Goal: Task Accomplishment & Management: Manage account settings

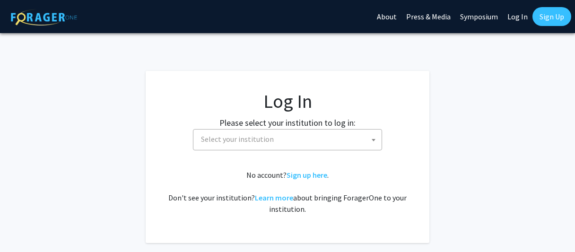
click at [342, 138] on span "Select your institution" at bounding box center [289, 139] width 184 height 19
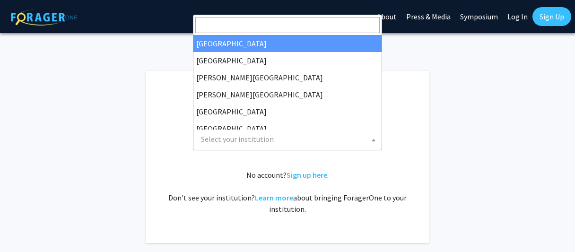
select select "34"
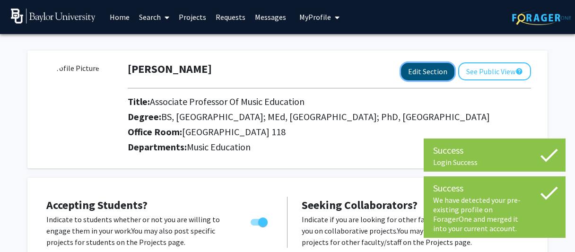
click at [433, 69] on button "Edit Section" at bounding box center [427, 71] width 53 height 17
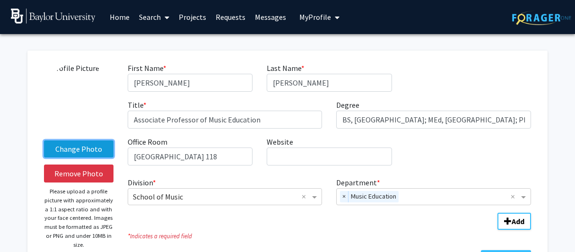
click at [71, 151] on label "Change Photo" at bounding box center [78, 148] width 69 height 17
click at [0, 0] on input "Change Photo" at bounding box center [0, 0] width 0 height 0
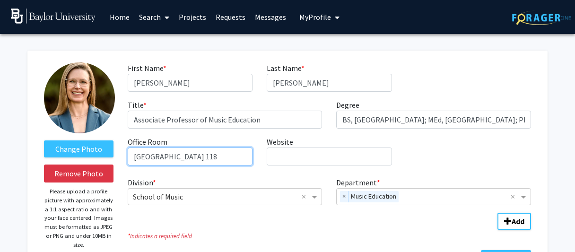
click at [184, 156] on input "[GEOGRAPHIC_DATA] 118" at bounding box center [190, 156] width 125 height 18
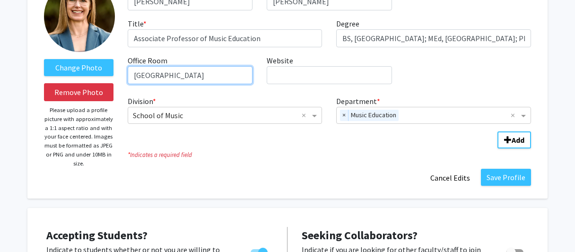
scroll to position [107, 0]
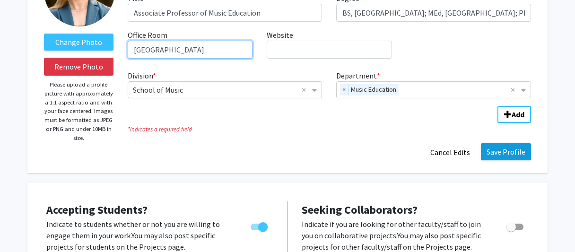
type input "[GEOGRAPHIC_DATA]"
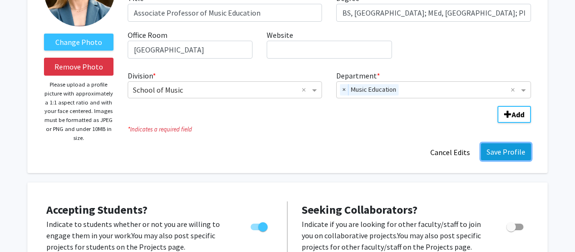
click at [509, 152] on button "Save Profile" at bounding box center [506, 151] width 50 height 17
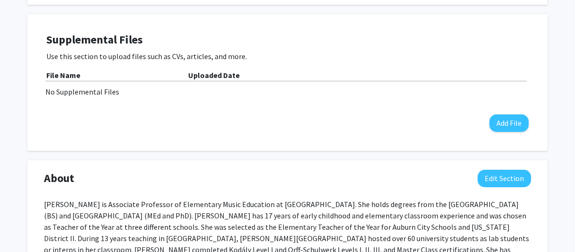
scroll to position [356, 0]
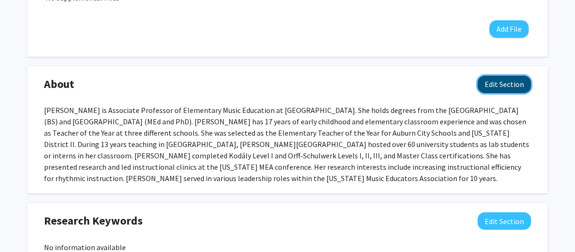
click at [496, 87] on button "Edit Section" at bounding box center [503, 84] width 53 height 17
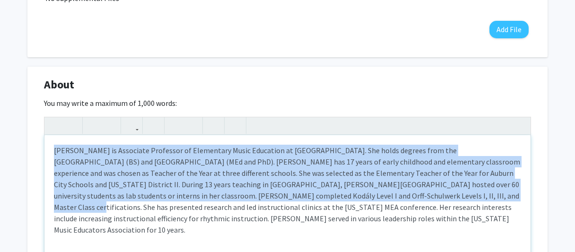
scroll to position [355, 0]
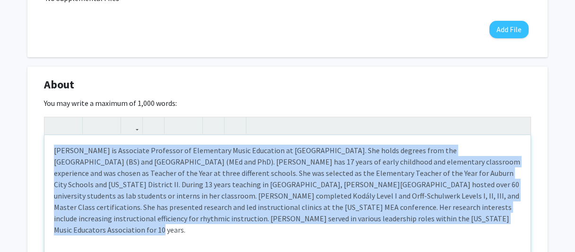
drag, startPoint x: 55, startPoint y: 147, endPoint x: 452, endPoint y: 217, distance: 402.8
click at [452, 217] on div "[PERSON_NAME] is Associate Professor of Elementary Music Education at [GEOGRAPH…" at bounding box center [287, 206] width 486 height 142
paste div "To enrich screen reader interactions, please activate Accessibility in Grammarl…"
type textarea "<l>Ipsum Do Sitametconsec adipi elitsed doei tem Incididunt ut Labore etd Magna…"
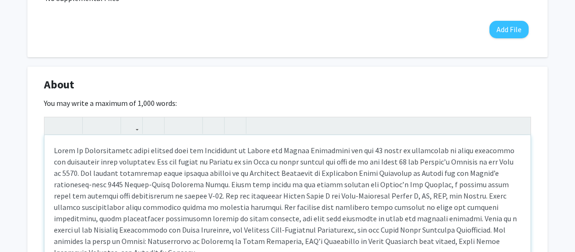
scroll to position [380, 0]
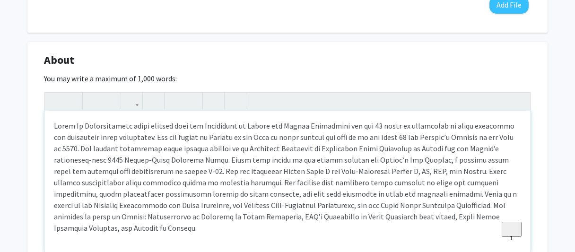
type textarea "<l>Ipsum Do Sitametconsec adipi elitsed doei tem Incididunt ut Labore etd Magna…"
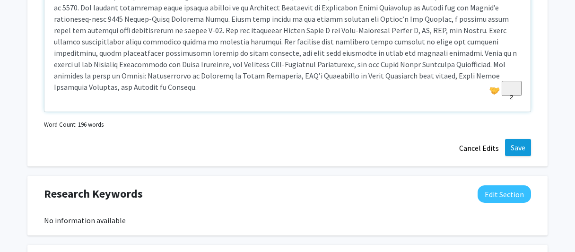
scroll to position [523, 0]
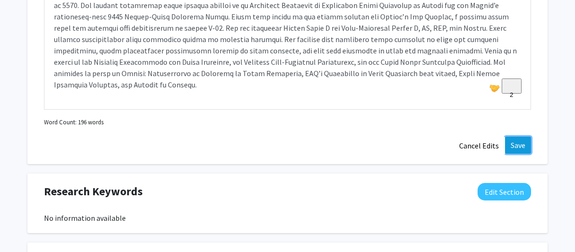
click at [512, 147] on button "Save" at bounding box center [518, 145] width 26 height 17
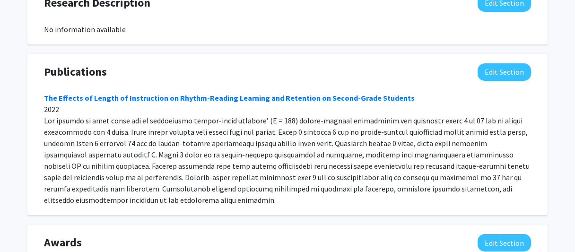
scroll to position [672, 0]
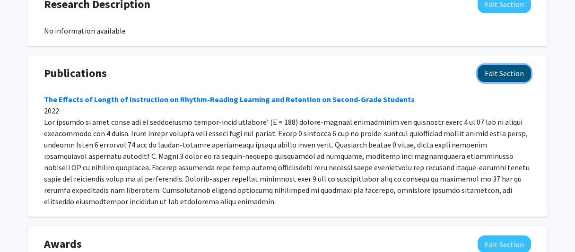
click at [503, 78] on button "Edit Section" at bounding box center [503, 73] width 53 height 17
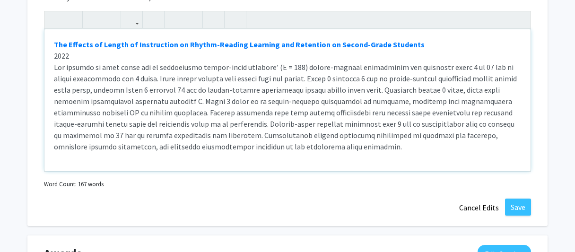
scroll to position [767, 0]
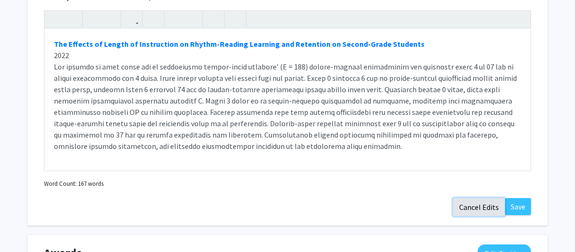
click at [479, 212] on button "Cancel Edits" at bounding box center [479, 207] width 52 height 18
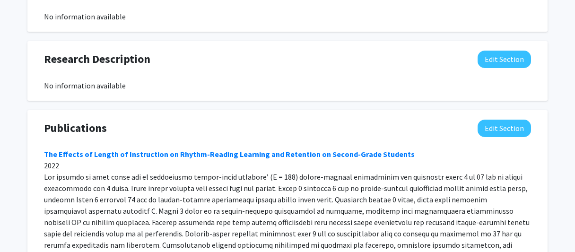
scroll to position [607, 0]
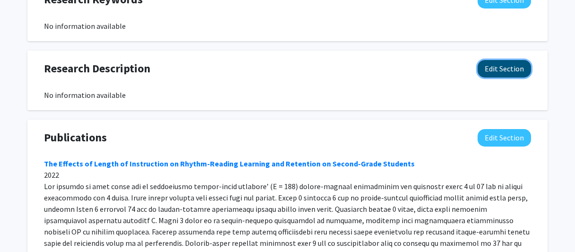
click at [508, 69] on button "Edit Section" at bounding box center [503, 68] width 53 height 17
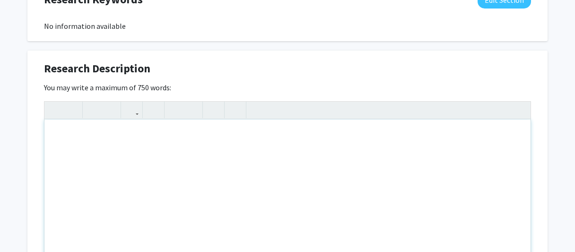
click at [132, 139] on div "To enrich screen reader interactions, please activate Accessibility in Grammarl…" at bounding box center [287, 191] width 486 height 142
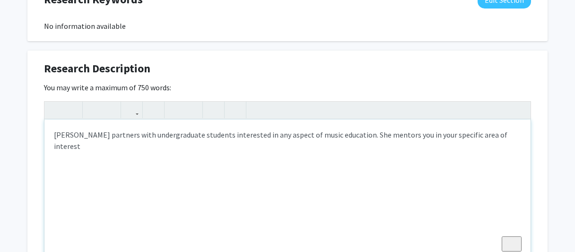
click at [334, 132] on div "[PERSON_NAME] partners with undergraduate students interested in any aspect of …" at bounding box center [287, 191] width 486 height 142
click at [390, 134] on div "[PERSON_NAME] partners with undergraduate students interested in any aspect of …" at bounding box center [287, 191] width 486 height 142
click at [157, 148] on div "[PERSON_NAME] partners with undergraduate students interested in any aspect of …" at bounding box center [287, 191] width 486 height 142
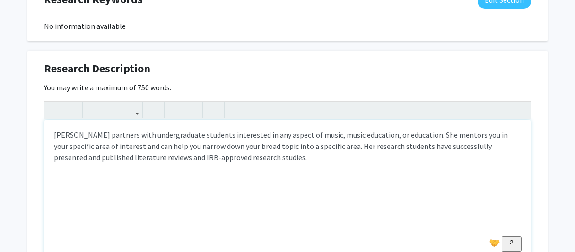
click at [502, 146] on div "[PERSON_NAME] partners with undergraduate students interested in any aspect of …" at bounding box center [287, 191] width 486 height 142
click at [468, 147] on div "[PERSON_NAME] partners with undergraduate students interested in any aspect of …" at bounding box center [287, 191] width 486 height 142
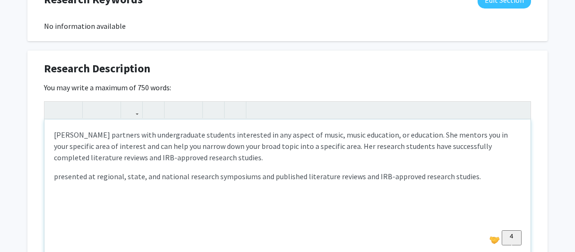
click at [228, 158] on p "[PERSON_NAME] partners with undergraduate students interested in any aspect of …" at bounding box center [287, 146] width 467 height 34
click at [171, 160] on p "[PERSON_NAME] partners with undergraduate students interested in any aspect of …" at bounding box center [287, 146] width 467 height 34
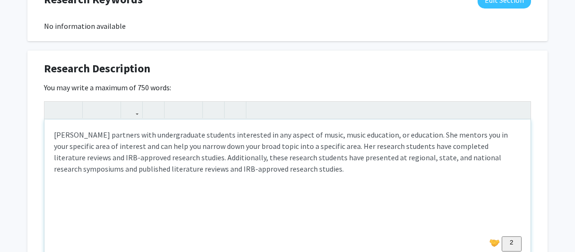
click at [259, 169] on p "[PERSON_NAME] partners with undergraduate students interested in any aspect of …" at bounding box center [287, 151] width 467 height 45
click at [71, 108] on icon "button" at bounding box center [72, 110] width 8 height 16
click at [68, 109] on button "button" at bounding box center [71, 110] width 17 height 17
drag, startPoint x: 163, startPoint y: 166, endPoint x: 263, endPoint y: 169, distance: 100.3
click at [263, 169] on p "[PERSON_NAME] partners with undergraduate students interested in any aspect of …" at bounding box center [287, 151] width 467 height 45
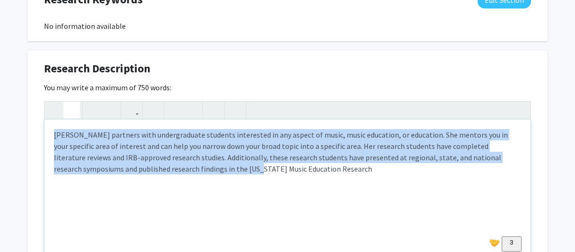
click at [74, 109] on icon "button" at bounding box center [72, 110] width 8 height 16
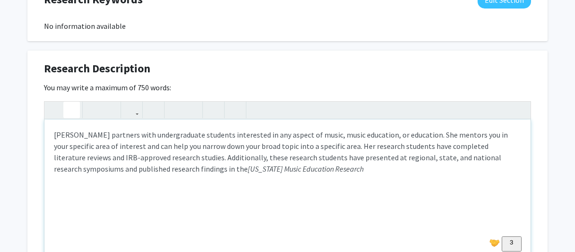
click at [265, 175] on div "[PERSON_NAME] partners with undergraduate students interested in any aspect of …" at bounding box center [287, 191] width 486 height 142
click at [73, 107] on icon "button" at bounding box center [72, 110] width 8 height 16
click at [69, 109] on icon "button" at bounding box center [72, 110] width 8 height 16
drag, startPoint x: 262, startPoint y: 168, endPoint x: 311, endPoint y: 169, distance: 48.2
click at [311, 169] on em "[US_STATE] Music Education Research journal and the Journal of Singing." at bounding box center [359, 168] width 223 height 9
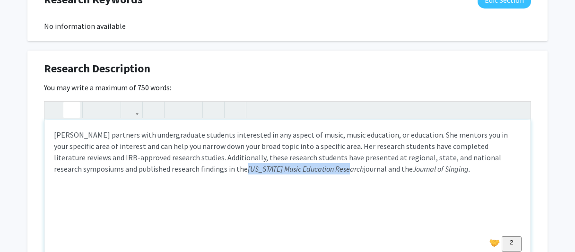
click at [75, 111] on icon "button" at bounding box center [72, 110] width 8 height 16
click at [296, 193] on div "[PERSON_NAME] partners with undergraduate students interested in any aspect of …" at bounding box center [287, 191] width 486 height 142
click at [386, 168] on p "[PERSON_NAME] partners with undergraduate students interested in any aspect of …" at bounding box center [287, 151] width 467 height 45
click at [66, 106] on button "button" at bounding box center [71, 110] width 17 height 17
type textarea "<p>[PERSON_NAME] partners with undergraduate students interested in any aspect …"
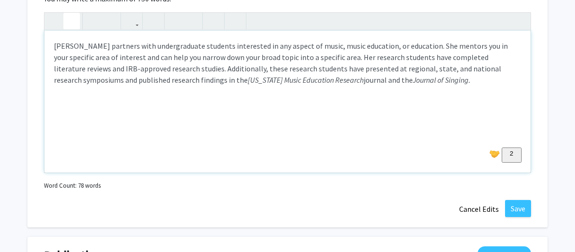
scroll to position [697, 0]
click at [518, 209] on button "Save" at bounding box center [518, 207] width 26 height 17
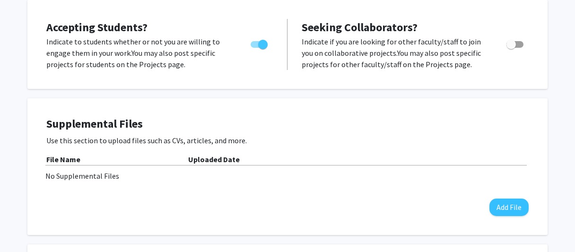
scroll to position [180, 0]
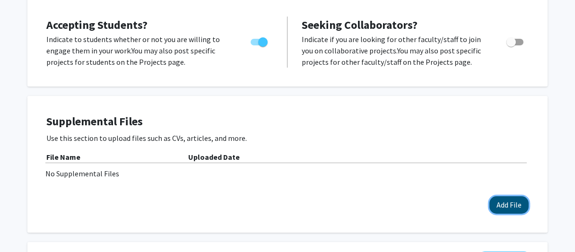
click at [505, 207] on button "Add File" at bounding box center [508, 204] width 39 height 17
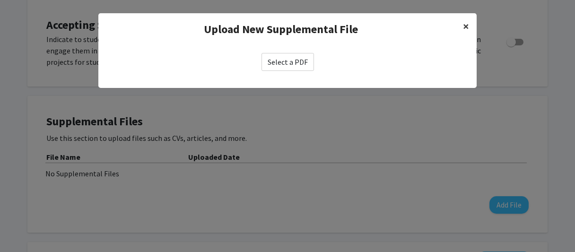
click at [466, 28] on span "×" at bounding box center [466, 26] width 6 height 15
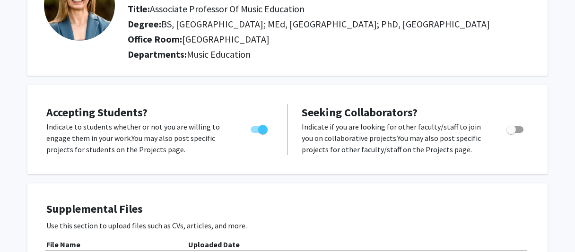
scroll to position [0, 0]
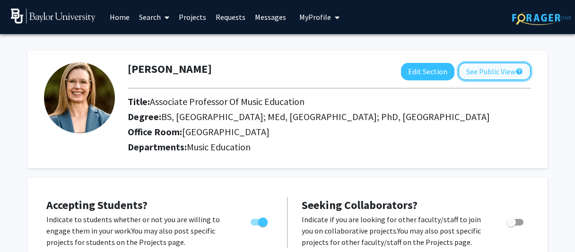
click at [502, 70] on button "See Public View help" at bounding box center [494, 71] width 73 height 18
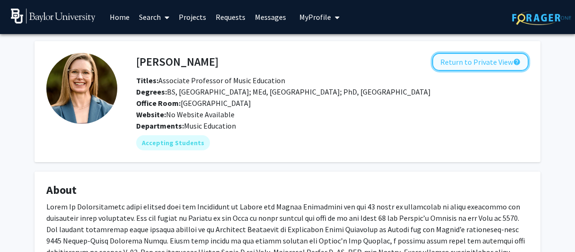
click at [469, 67] on button "Return to Private View help" at bounding box center [480, 62] width 96 height 18
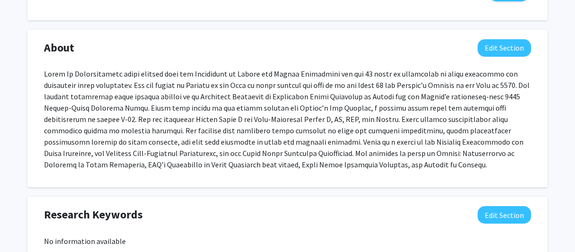
scroll to position [392, 0]
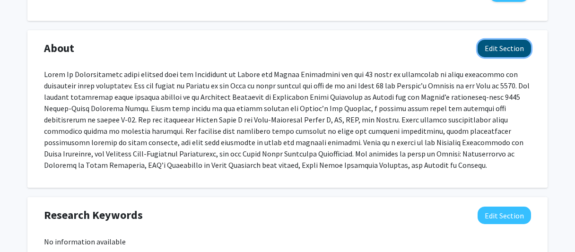
click at [493, 47] on button "Edit Section" at bounding box center [503, 48] width 53 height 17
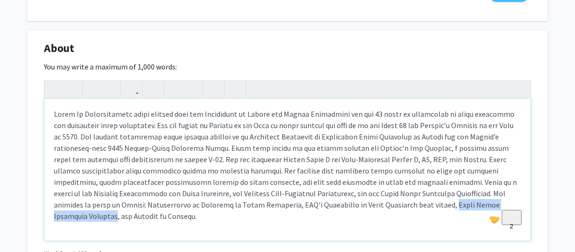
drag, startPoint x: 264, startPoint y: 204, endPoint x: 364, endPoint y: 202, distance: 99.8
click at [364, 202] on p "To enrich screen reader interactions, please activate Accessibility in Grammarl…" at bounding box center [287, 164] width 467 height 113
type textarea "<l>Ipsum Do Sitametconsec adipi elitsed doei tem Incididunt ut Labore etd Magna…"
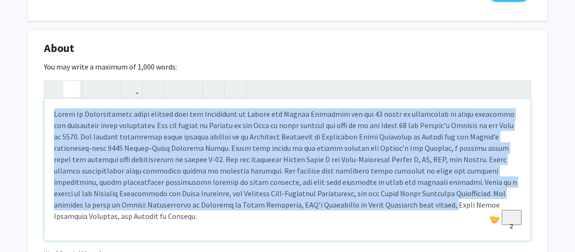
click at [73, 91] on icon "button" at bounding box center [72, 89] width 8 height 16
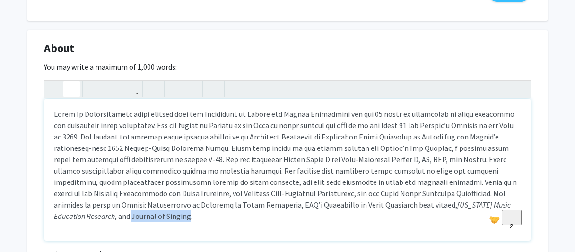
drag, startPoint x: 381, startPoint y: 203, endPoint x: 437, endPoint y: 207, distance: 56.4
click at [437, 207] on p "[US_STATE] Music Education Research , and Journal of Singing." at bounding box center [287, 164] width 467 height 113
click at [73, 93] on icon "button" at bounding box center [72, 89] width 8 height 16
click at [70, 89] on icon "button" at bounding box center [72, 89] width 8 height 16
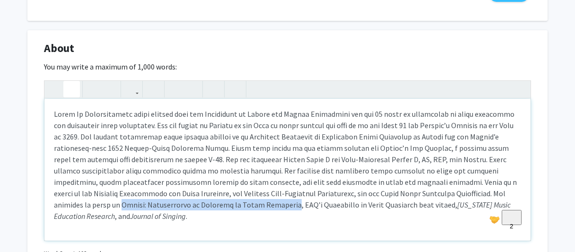
drag, startPoint x: 399, startPoint y: 191, endPoint x: 105, endPoint y: 210, distance: 294.7
click at [105, 210] on div "[US_STATE] Music Education Research , and Journal of Singing ." at bounding box center [287, 170] width 486 height 142
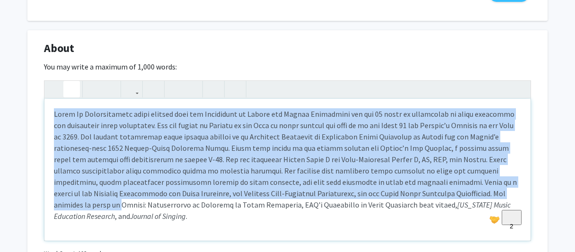
click at [72, 90] on icon "button" at bounding box center [72, 89] width 8 height 16
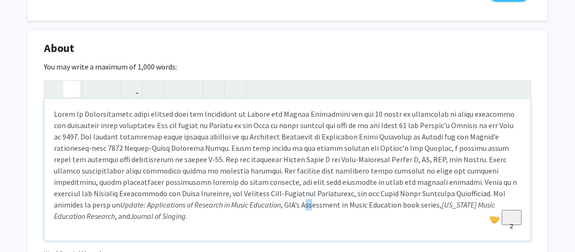
drag, startPoint x: 126, startPoint y: 205, endPoint x: 135, endPoint y: 205, distance: 9.0
click at [135, 205] on p "Update: Applications of Research in Music Education , GIA’s Assessment in Music…" at bounding box center [287, 164] width 467 height 113
drag, startPoint x: 123, startPoint y: 205, endPoint x: 221, endPoint y: 202, distance: 97.9
click at [221, 202] on p "Update: Applications of Research in Music Education , GIA’s Assessment in Music…" at bounding box center [287, 164] width 467 height 113
type textarea "<l>Ipsum Do Sitametconsec adipi elitsed doei tem Incididunt ut Labore etd Magna…"
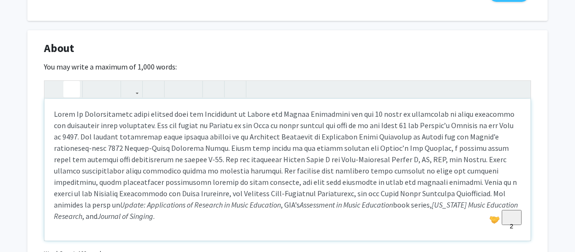
click at [68, 81] on use "button" at bounding box center [68, 81] width 0 height 0
click at [458, 211] on div "Update: Applications of Research in Music Education , GIA’s Assessment in Music…" at bounding box center [287, 170] width 486 height 142
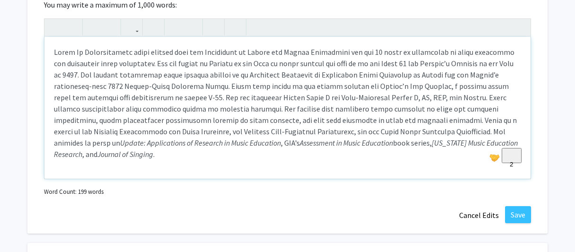
scroll to position [455, 0]
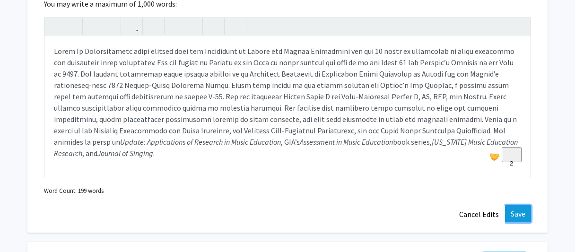
click at [514, 209] on button "Save" at bounding box center [518, 213] width 26 height 17
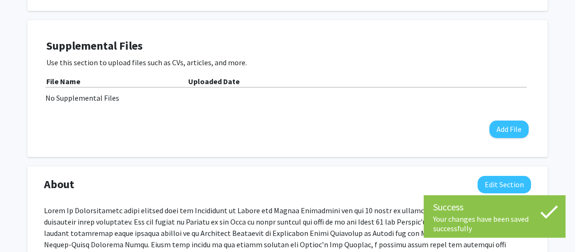
scroll to position [255, 0]
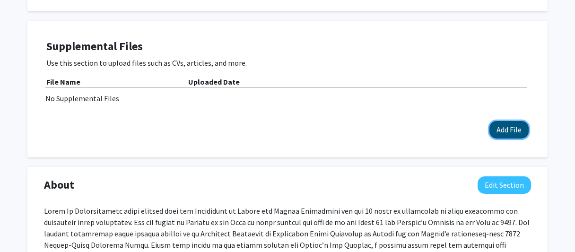
click at [507, 130] on button "Add File" at bounding box center [508, 129] width 39 height 17
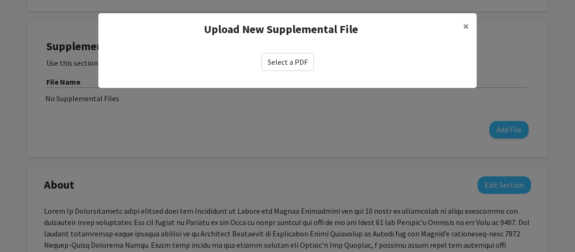
click at [294, 64] on label "Select a PDF" at bounding box center [287, 62] width 52 height 18
click at [0, 0] on input "Select a PDF" at bounding box center [0, 0] width 0 height 0
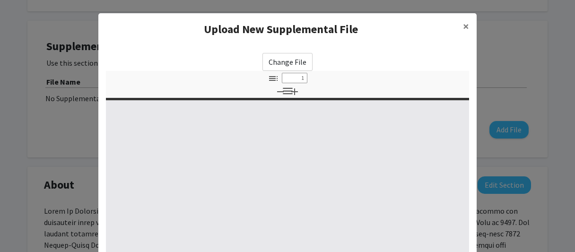
select select "custom"
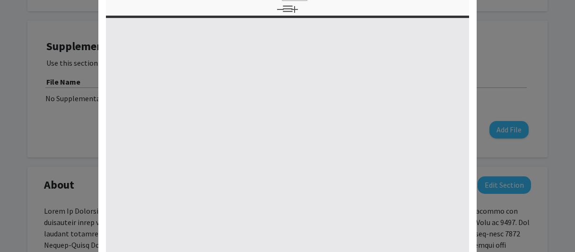
type input "0"
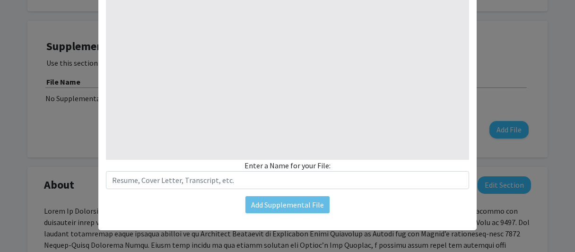
select select "auto"
type input "1"
select select "auto"
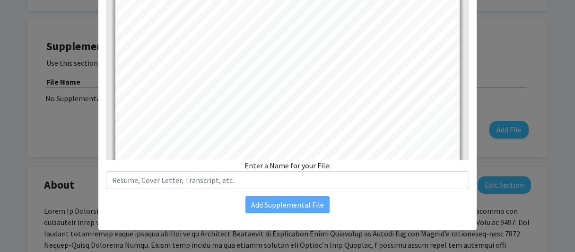
scroll to position [0, 0]
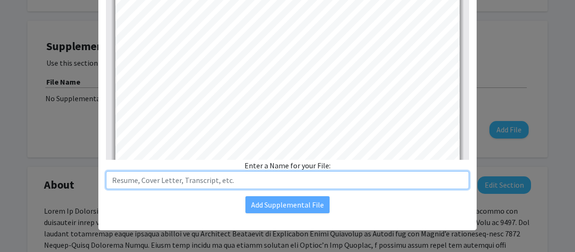
click at [273, 176] on input "text" at bounding box center [287, 180] width 363 height 18
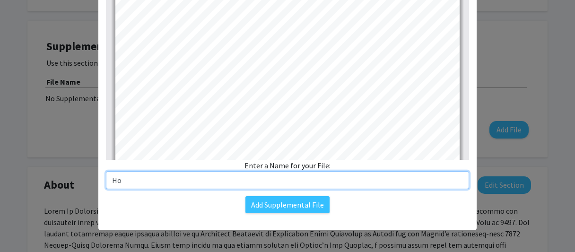
type input "H"
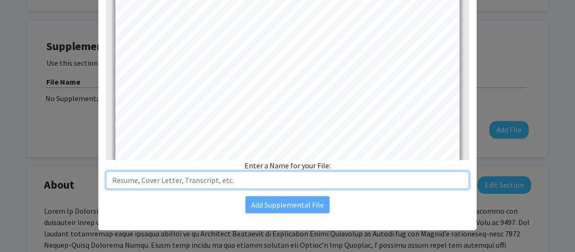
type input "A"
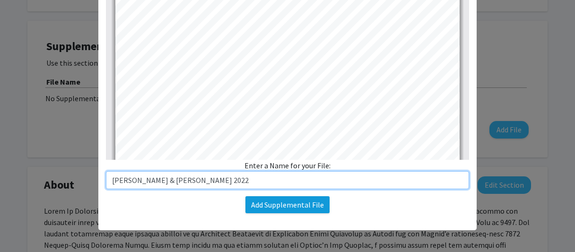
type input "[PERSON_NAME] & [PERSON_NAME] 2022"
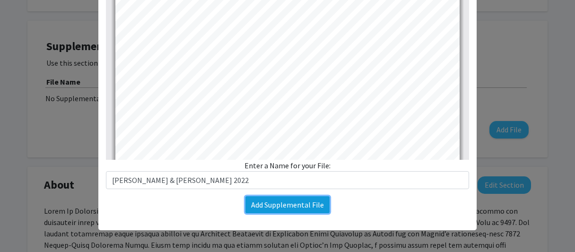
click at [300, 200] on button "Add Supplemental File" at bounding box center [287, 204] width 84 height 17
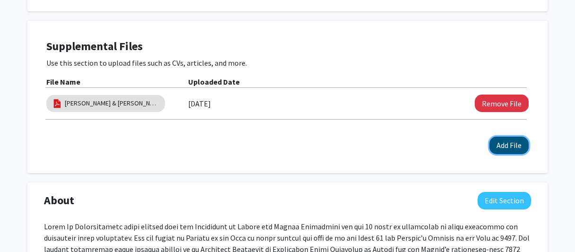
click at [500, 149] on button "Add File" at bounding box center [508, 145] width 39 height 17
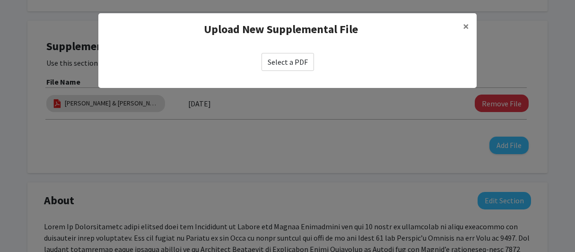
click at [292, 60] on label "Select a PDF" at bounding box center [287, 62] width 52 height 18
click at [0, 0] on input "Select a PDF" at bounding box center [0, 0] width 0 height 0
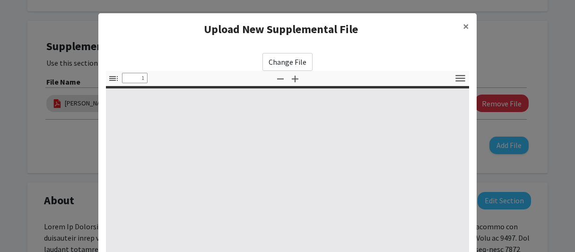
select select "custom"
type input "0"
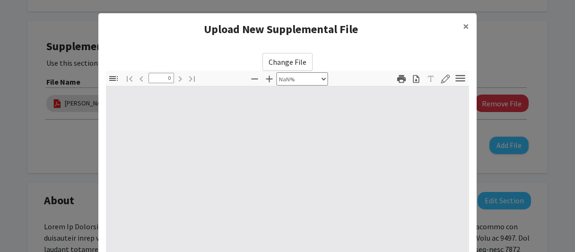
select select "auto"
type input "1"
select select "auto"
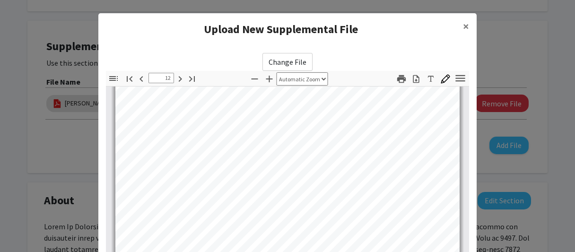
type input "13"
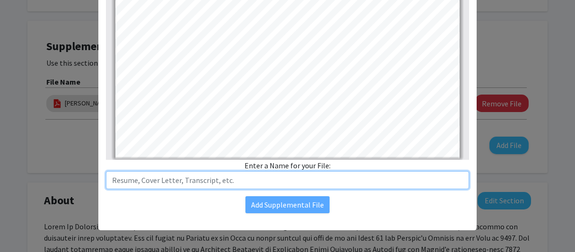
click at [252, 180] on input "text" at bounding box center [287, 180] width 363 height 18
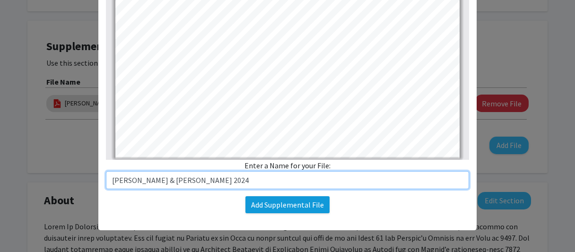
type input "[PERSON_NAME] & [PERSON_NAME] 2024"
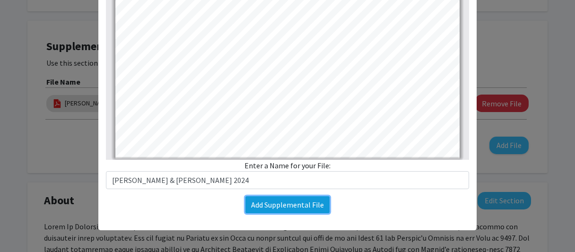
click at [274, 204] on button "Add Supplemental File" at bounding box center [287, 204] width 84 height 17
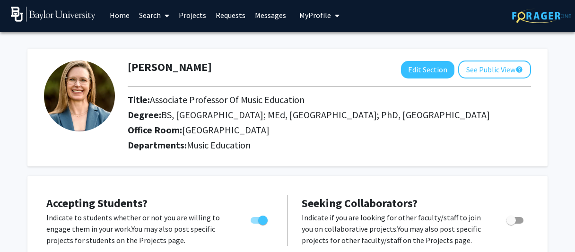
scroll to position [0, 0]
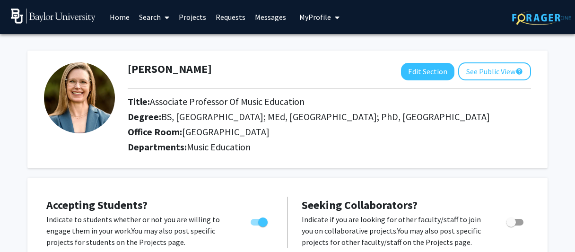
click at [158, 20] on link "Search" at bounding box center [154, 16] width 40 height 33
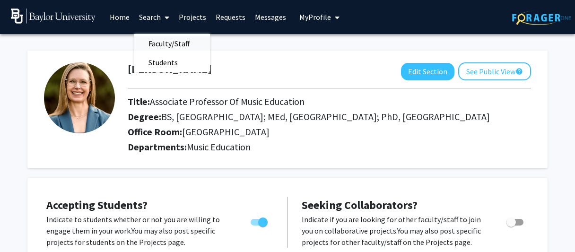
click at [160, 43] on span "Faculty/Staff" at bounding box center [168, 43] width 69 height 19
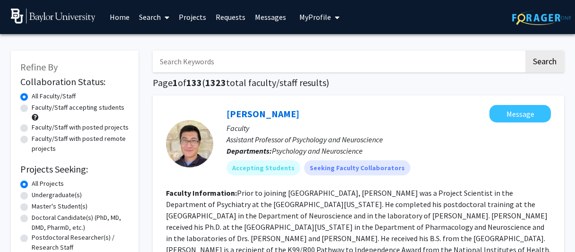
click at [318, 15] on span "My Profile" at bounding box center [315, 16] width 32 height 9
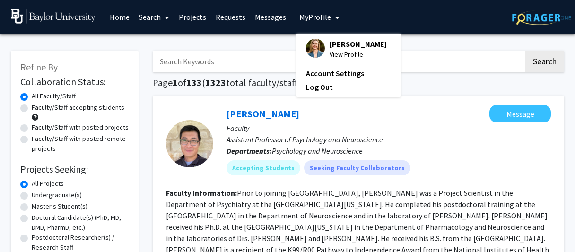
click at [350, 60] on span "View Profile" at bounding box center [357, 54] width 57 height 10
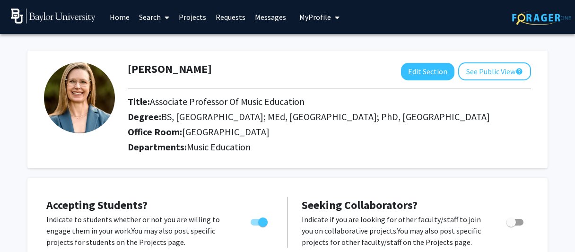
click at [234, 20] on link "Requests" at bounding box center [230, 16] width 39 height 33
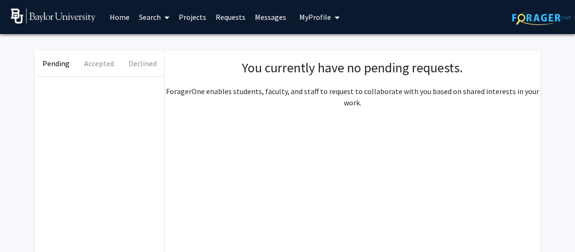
click at [118, 18] on link "Home" at bounding box center [119, 16] width 29 height 33
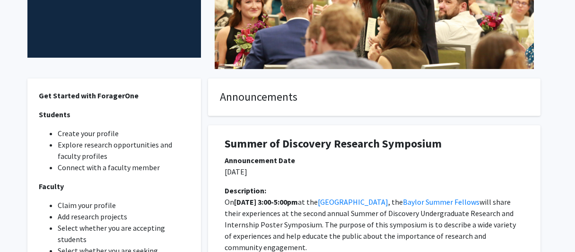
scroll to position [222, 0]
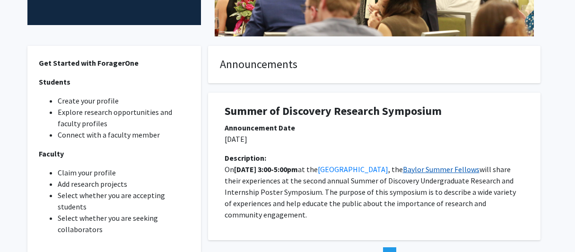
click at [477, 168] on link "Baylor Summer Fellows" at bounding box center [441, 169] width 77 height 9
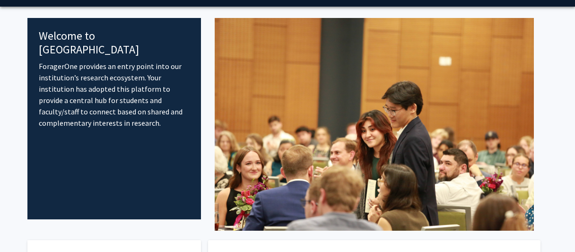
scroll to position [0, 0]
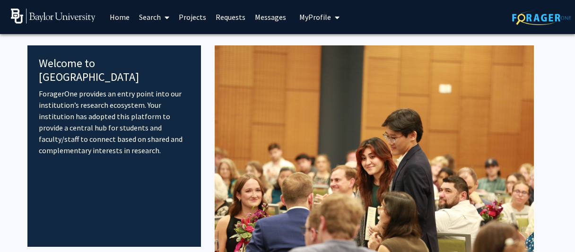
click at [147, 11] on link "Search" at bounding box center [154, 16] width 40 height 33
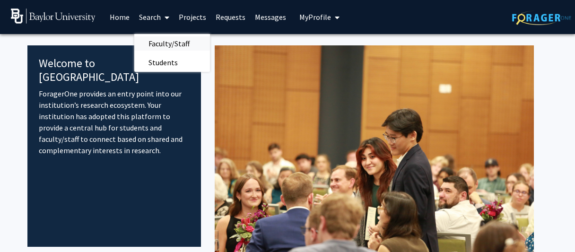
click at [160, 46] on span "Faculty/Staff" at bounding box center [168, 43] width 69 height 19
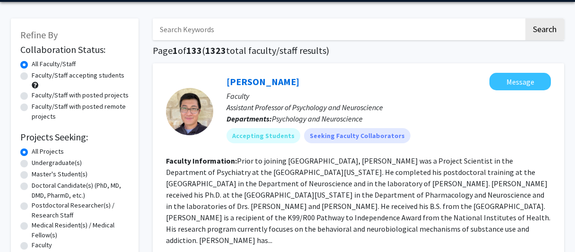
scroll to position [33, 0]
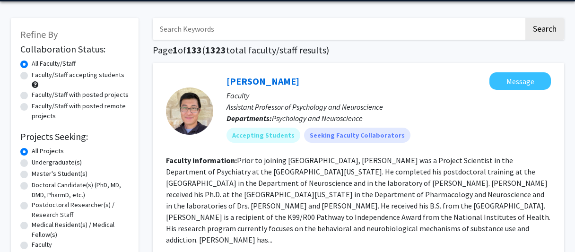
click at [32, 164] on label "Undergraduate(s)" at bounding box center [57, 162] width 50 height 10
click at [32, 164] on input "Undergraduate(s)" at bounding box center [35, 160] width 6 height 6
radio input "true"
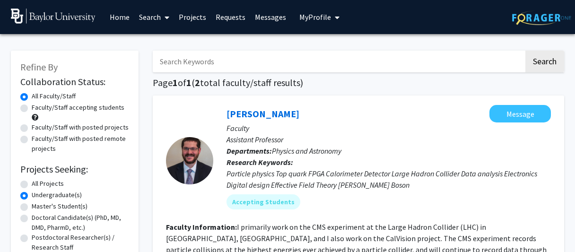
click at [192, 16] on link "Projects" at bounding box center [192, 16] width 37 height 33
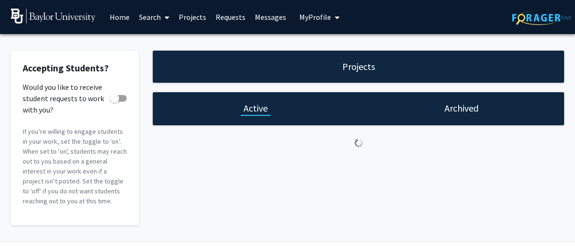
checkbox input "true"
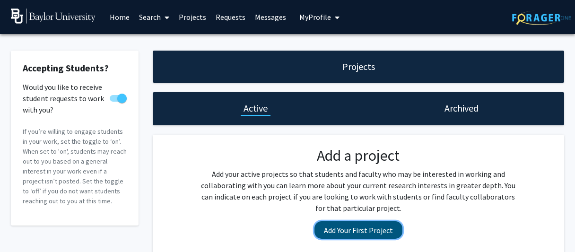
click at [363, 230] on button "Add Your First Project" at bounding box center [358, 229] width 88 height 17
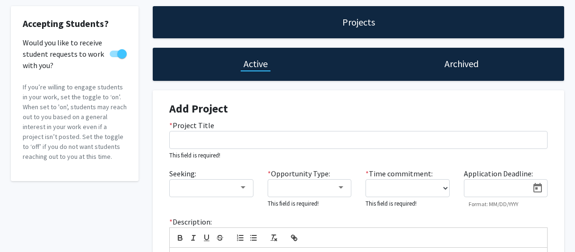
scroll to position [75, 0]
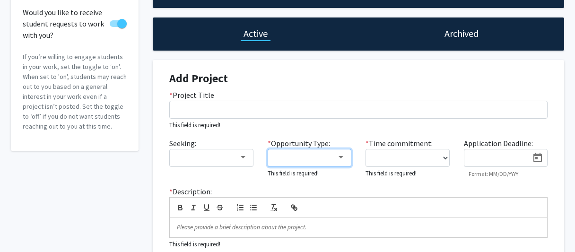
click at [341, 158] on div at bounding box center [340, 157] width 5 height 2
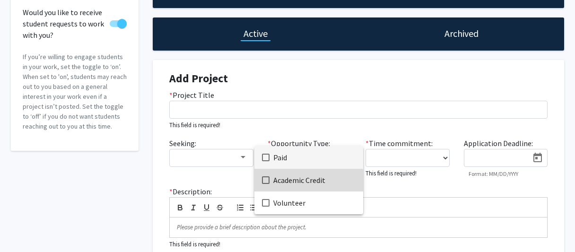
click at [265, 181] on mat-pseudo-checkbox at bounding box center [266, 180] width 8 height 8
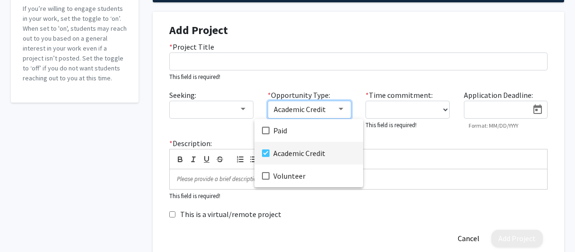
scroll to position [100, 0]
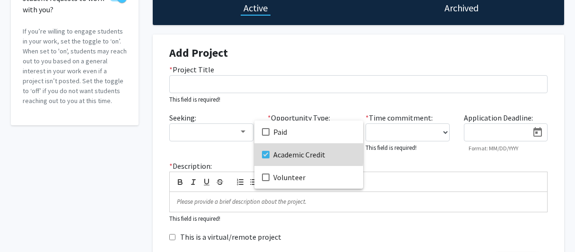
click at [268, 154] on mat-pseudo-checkbox at bounding box center [266, 155] width 8 height 8
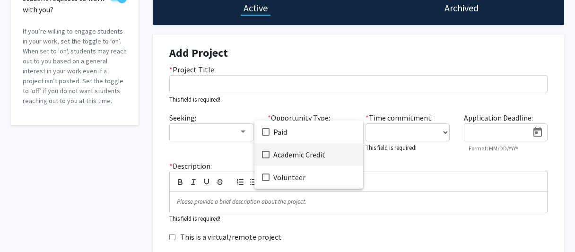
click at [261, 84] on div at bounding box center [287, 126] width 575 height 252
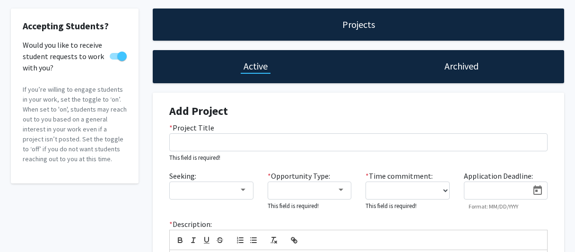
scroll to position [0, 0]
